Goal: Information Seeking & Learning: Learn about a topic

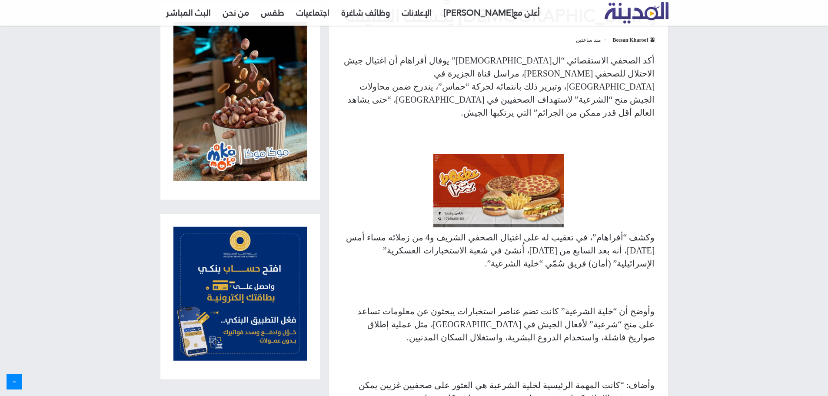
scroll to position [304, 0]
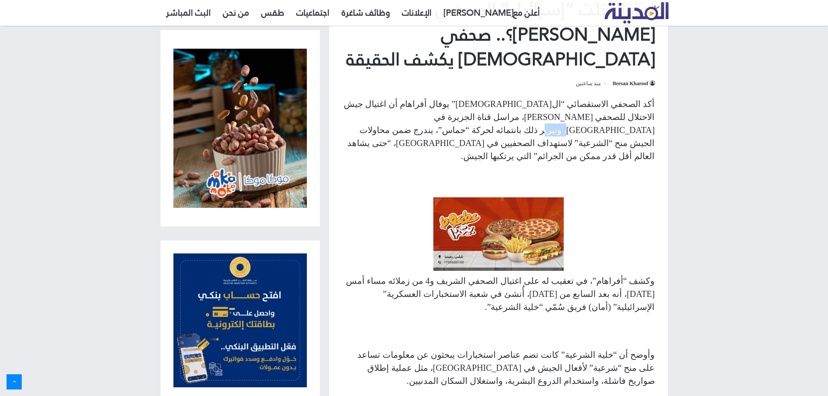
drag, startPoint x: 535, startPoint y: 88, endPoint x: 510, endPoint y: 89, distance: 25.6
click at [510, 97] on p "أكد الصحفي الاستقصائي “ال[DEMOGRAPHIC_DATA]” يوفال أفراهام أن اغتيال جيش الاحتل…" at bounding box center [498, 129] width 313 height 65
drag, startPoint x: 570, startPoint y: 242, endPoint x: 512, endPoint y: 244, distance: 57.4
click at [512, 274] on p "وكشف “أفراهام”، في تعقيب له على اغتيال الصحفي الشريف و4 من زملائه مساء أمس [DAT…" at bounding box center [498, 293] width 313 height 39
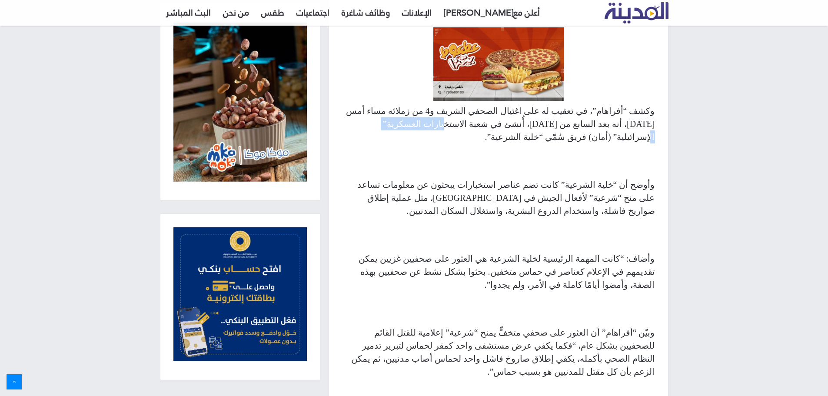
scroll to position [478, 0]
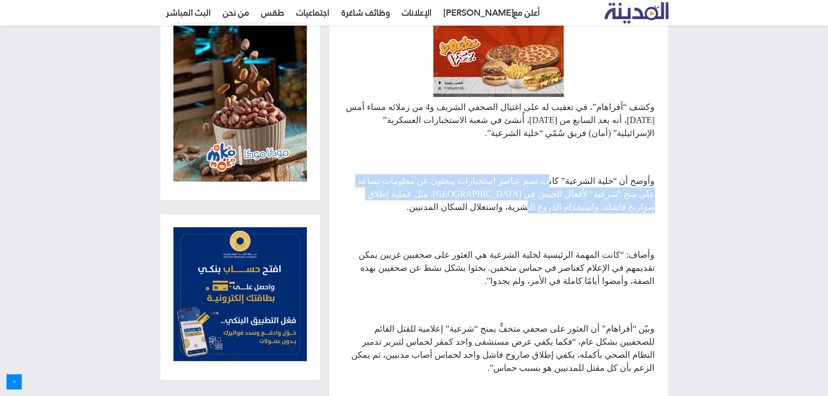
drag, startPoint x: 562, startPoint y: 129, endPoint x: 417, endPoint y: 139, distance: 145.9
click at [417, 174] on p "وأوضح أن “خلية الشرعية” كانت تضم عناصر استخبارات يبحثون عن معلومات تساعد على من…" at bounding box center [498, 193] width 313 height 39
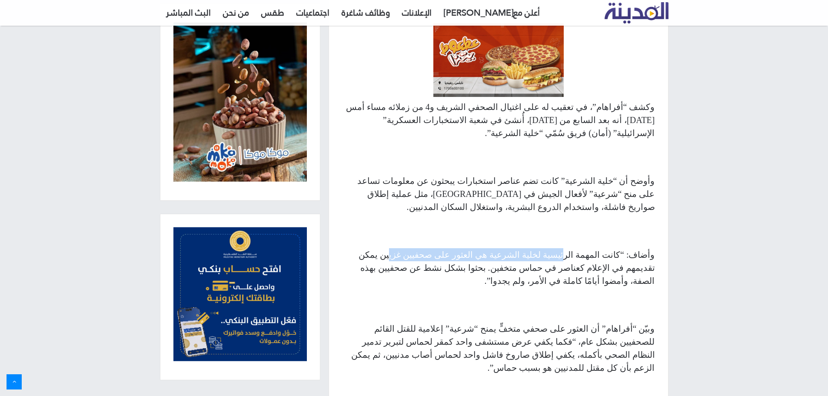
drag, startPoint x: 580, startPoint y: 191, endPoint x: 445, endPoint y: 188, distance: 135.6
click at [445, 248] on p "وأضاف: “كانت المهمة الرئيسية لخلية الشرعية هي العثور على صحفيين غزيين يمكن تقدي…" at bounding box center [498, 267] width 313 height 39
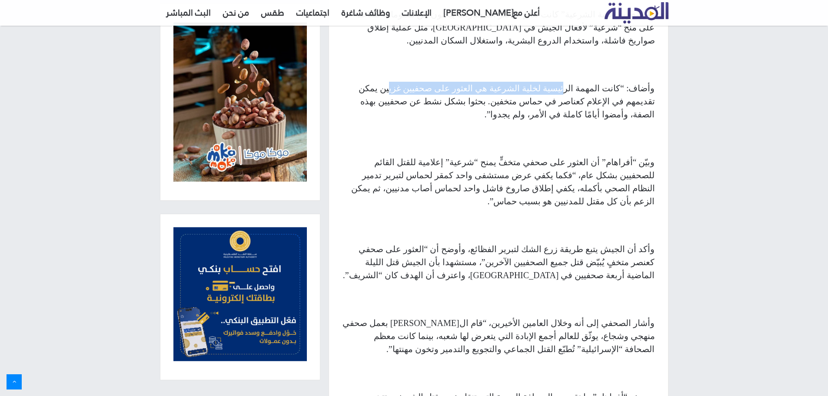
scroll to position [695, 0]
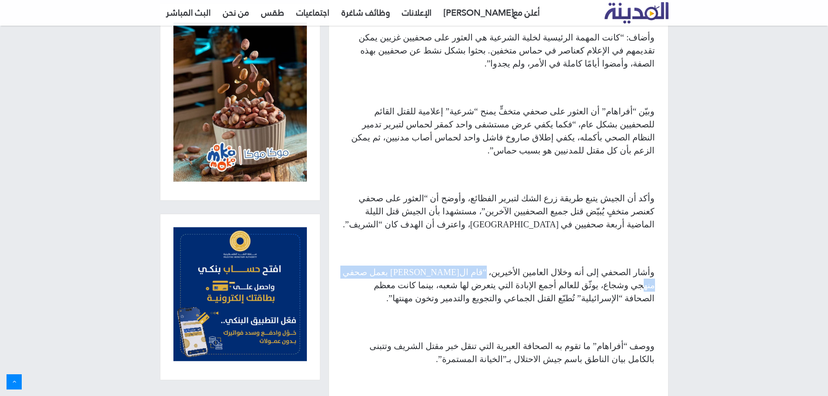
drag, startPoint x: 520, startPoint y: 179, endPoint x: 404, endPoint y: 180, distance: 115.6
click at [404, 265] on p "وأشار الصحفي إلى أنه وخلال العامين الأخيرين، “قام ال[PERSON_NAME] بعمل صحفي منه…" at bounding box center [498, 284] width 313 height 39
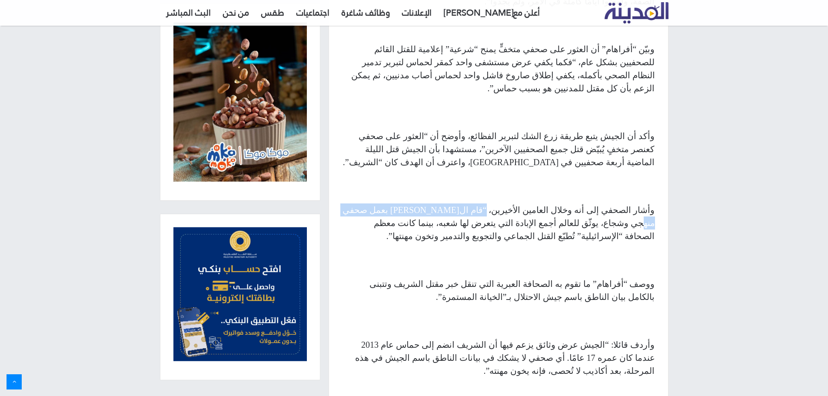
scroll to position [826, 0]
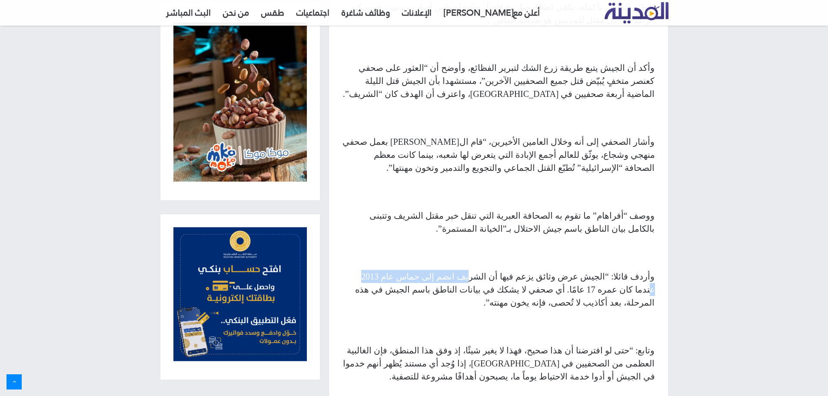
drag, startPoint x: 506, startPoint y: 184, endPoint x: 414, endPoint y: 183, distance: 92.1
click at [414, 270] on p "وأردف قائلا: “الجيش عرض وثائق يزعم فيها أن الشريف انضم إلى حماس عام 2013 عندما …" at bounding box center [498, 289] width 313 height 39
drag, startPoint x: 591, startPoint y: 199, endPoint x: 488, endPoint y: 201, distance: 103.0
click at [488, 270] on p "وأردف قائلا: “الجيش عرض وثائق يزعم فيها أن الشريف انضم إلى حماس عام 2013 عندما …" at bounding box center [498, 289] width 313 height 39
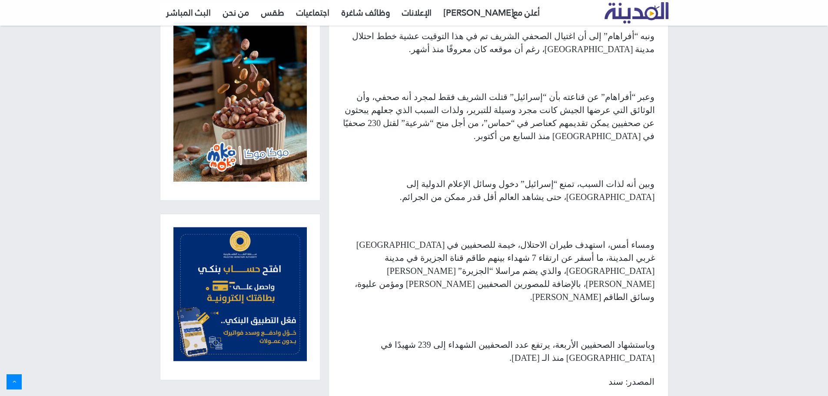
scroll to position [1347, 0]
